Goal: Find specific page/section: Find specific page/section

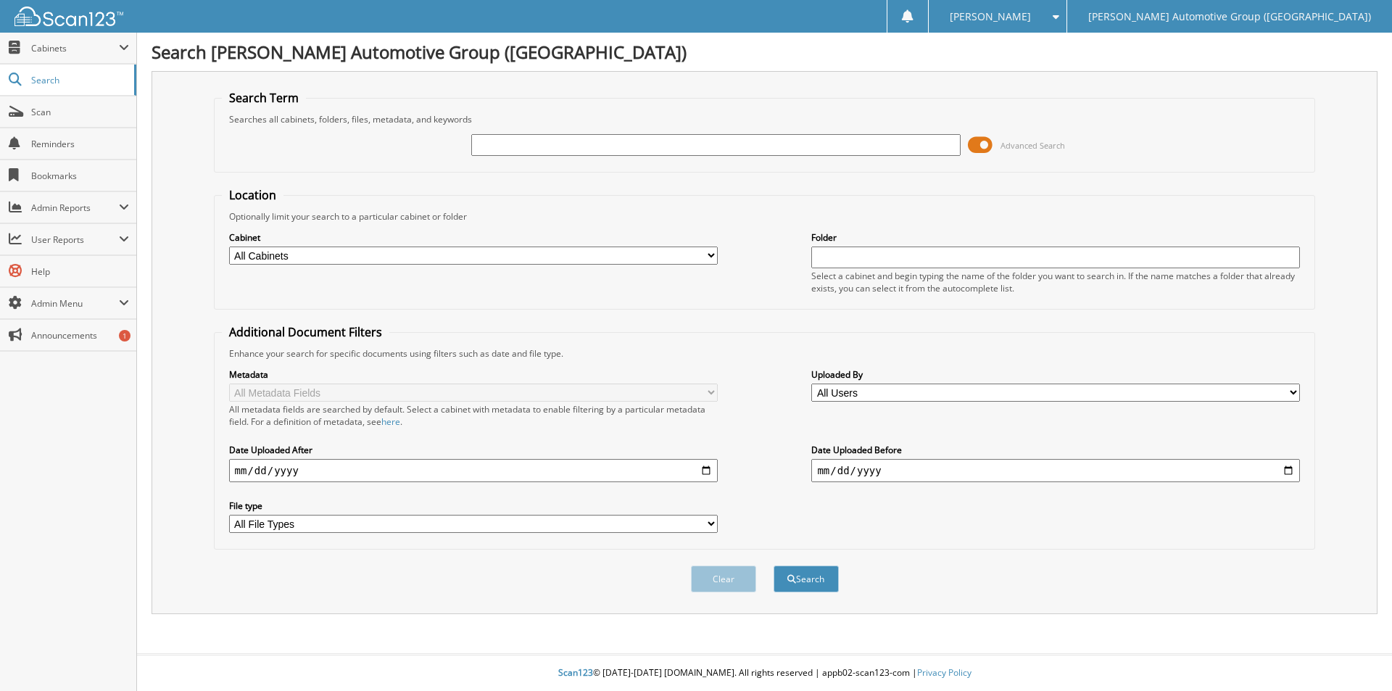
click at [537, 144] on input "text" at bounding box center [715, 145] width 489 height 22
type input "351648"
click at [797, 571] on button "Search" at bounding box center [806, 578] width 65 height 27
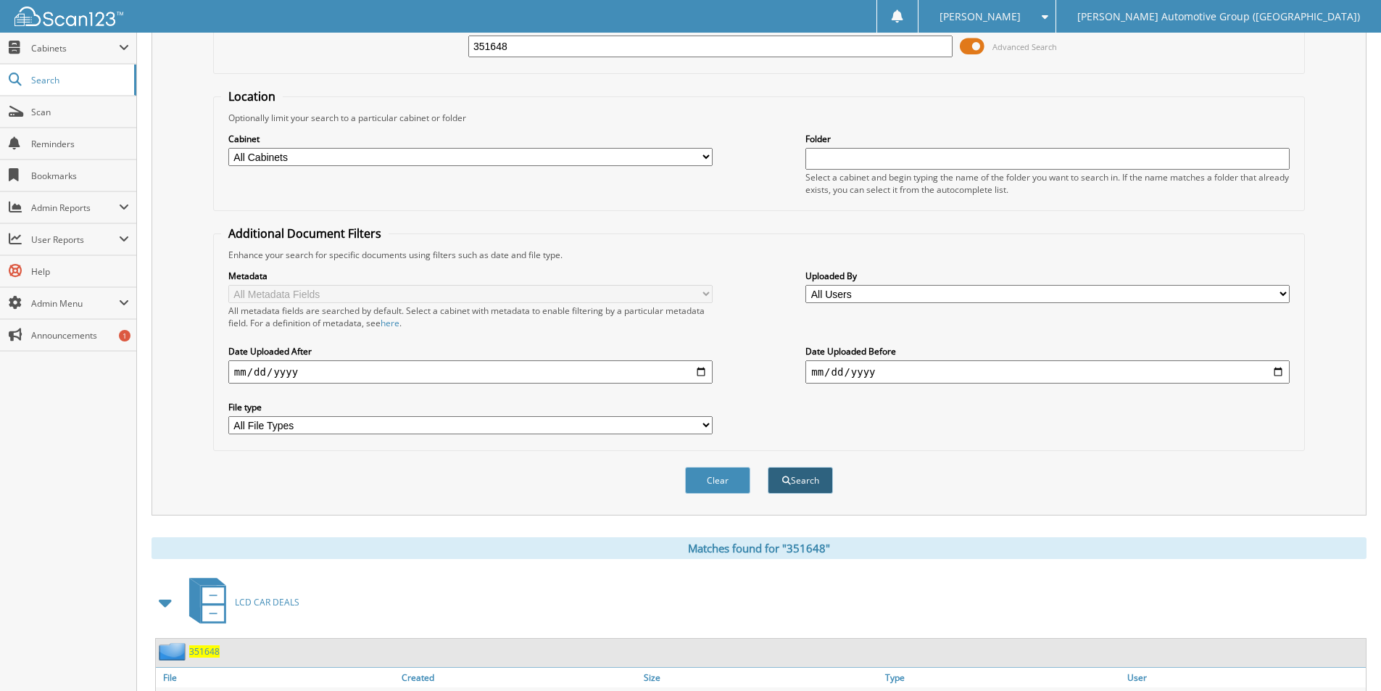
scroll to position [435, 0]
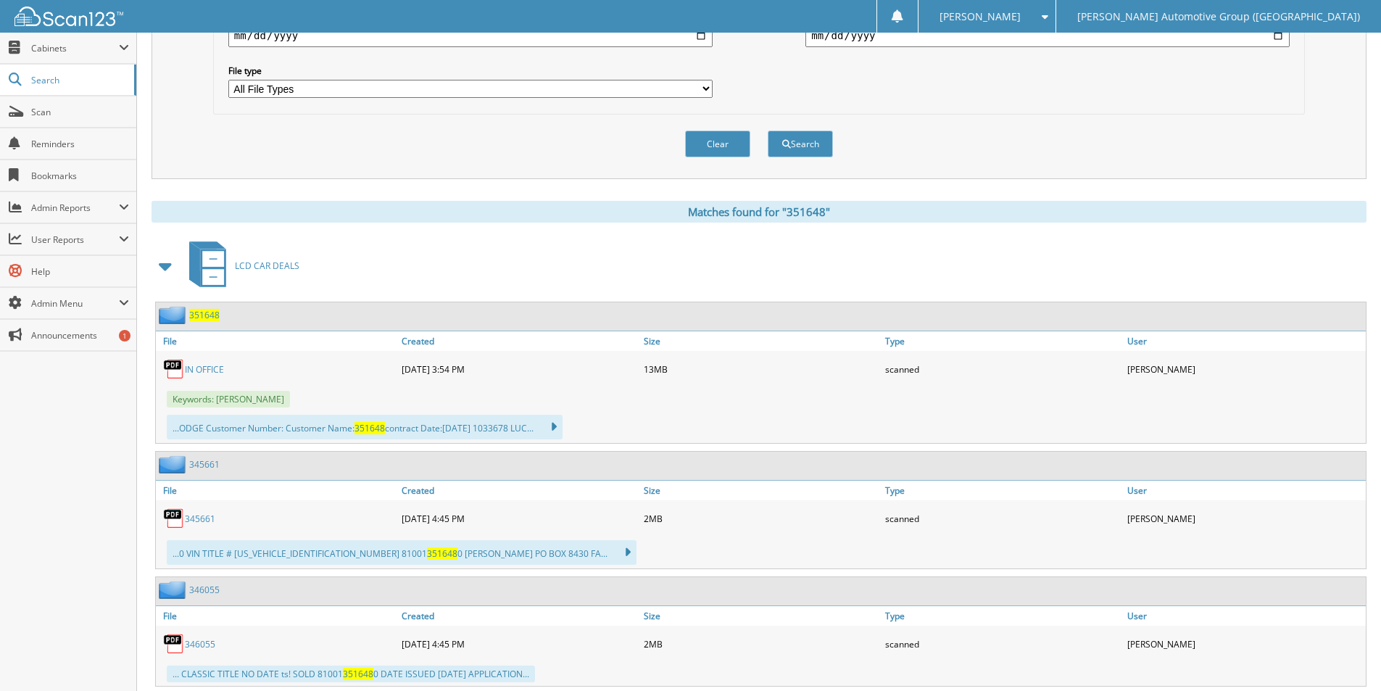
click at [212, 315] on span "351648" at bounding box center [204, 315] width 30 height 12
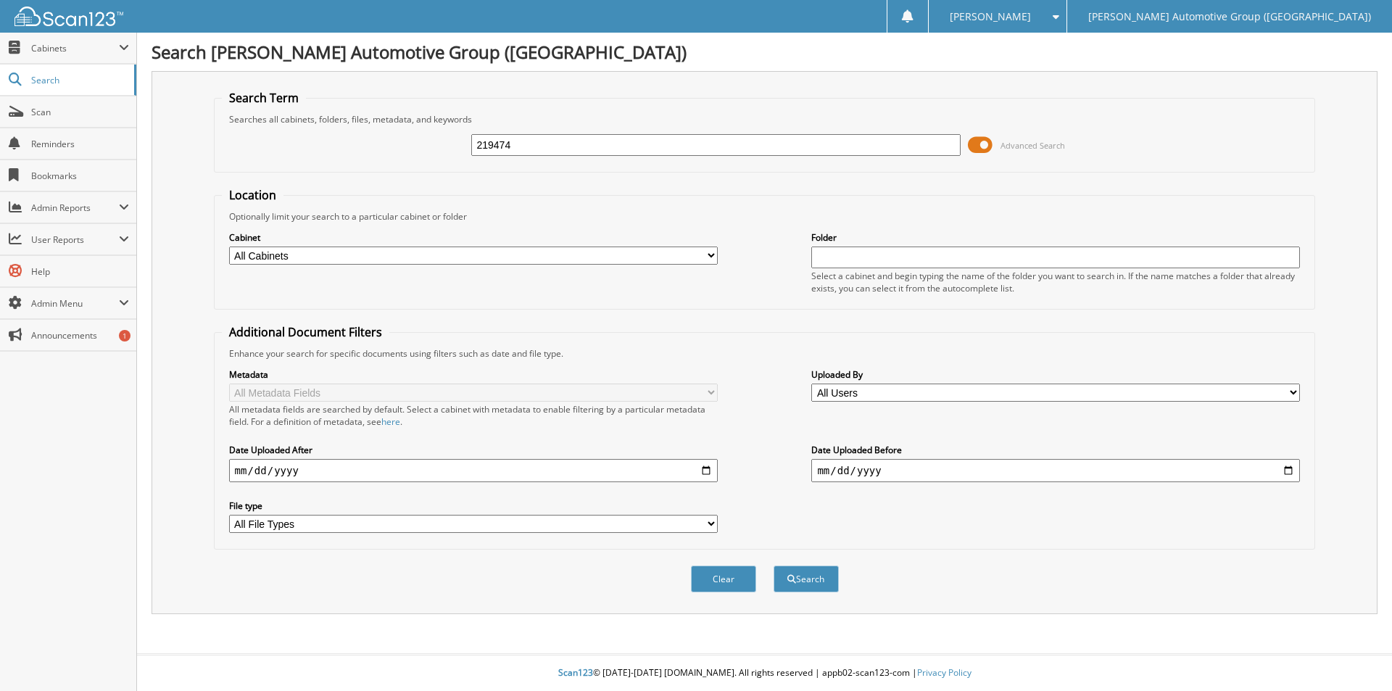
type input "219474"
click at [774, 565] on button "Search" at bounding box center [806, 578] width 65 height 27
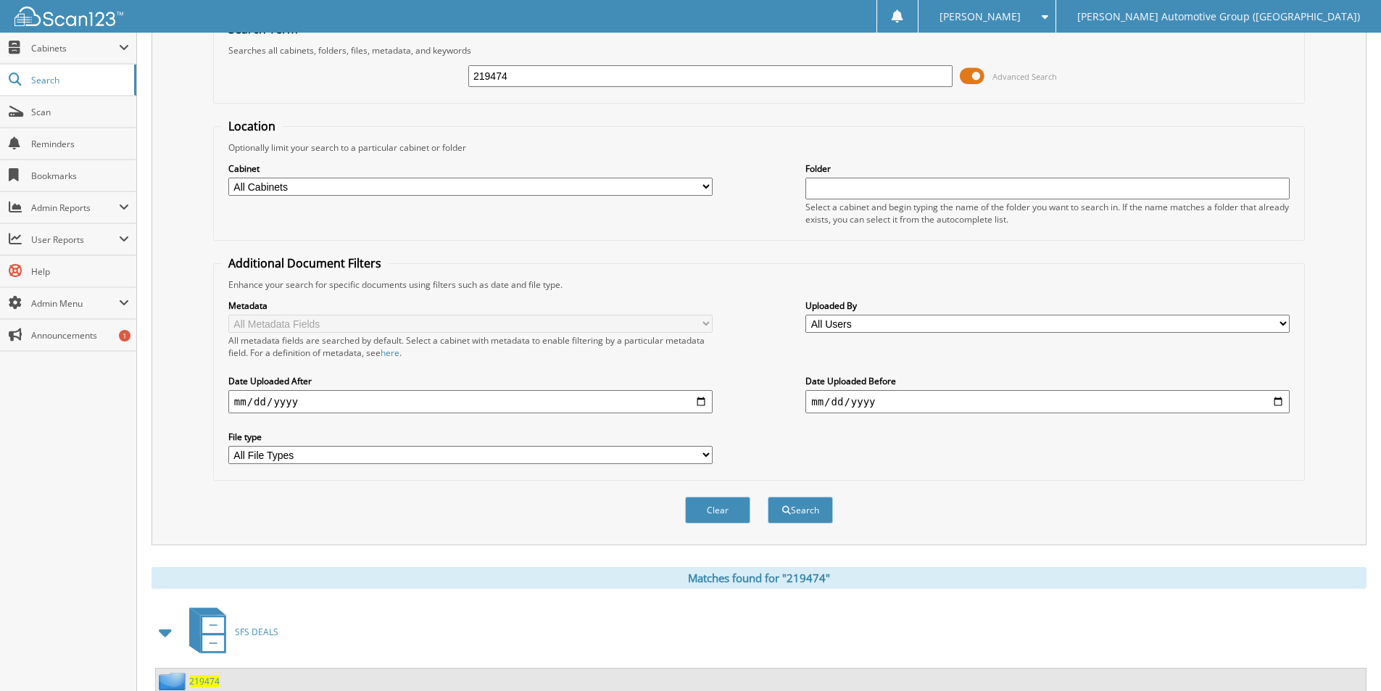
scroll to position [362, 0]
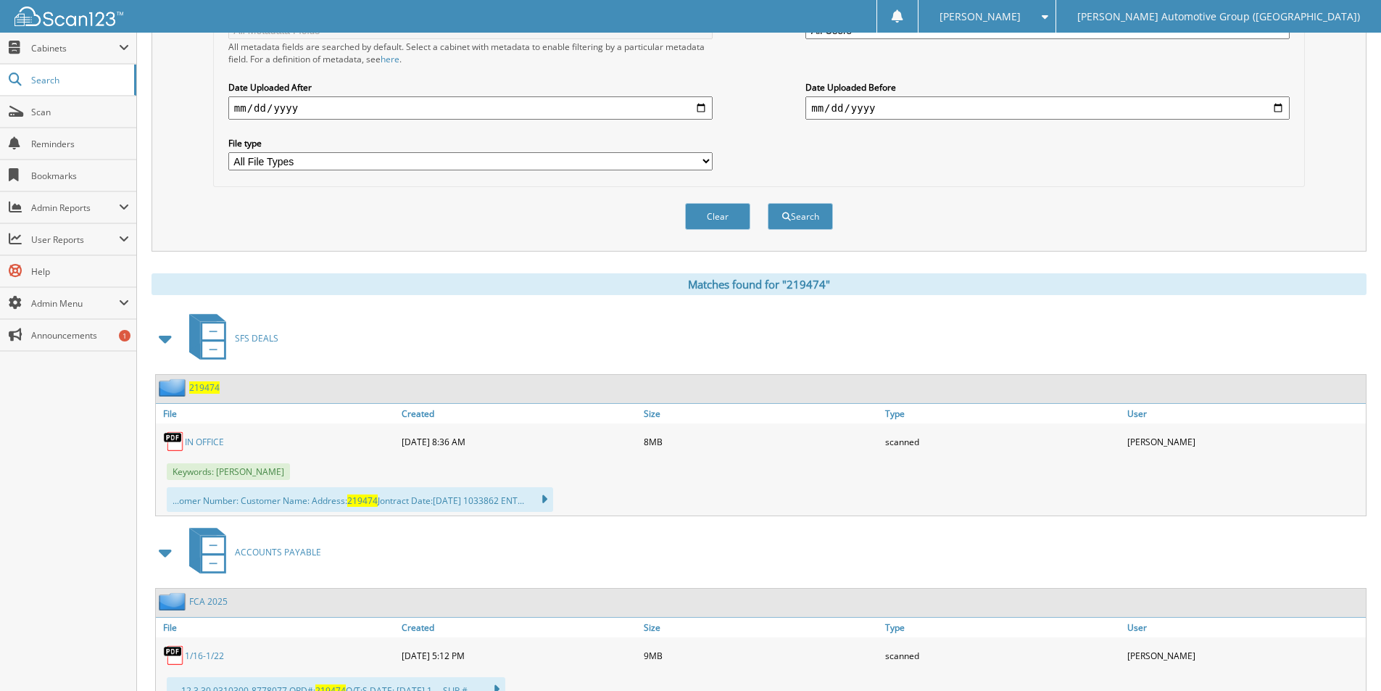
click at [208, 385] on span "219474" at bounding box center [204, 387] width 30 height 12
